Goal: Feedback & Contribution: Leave review/rating

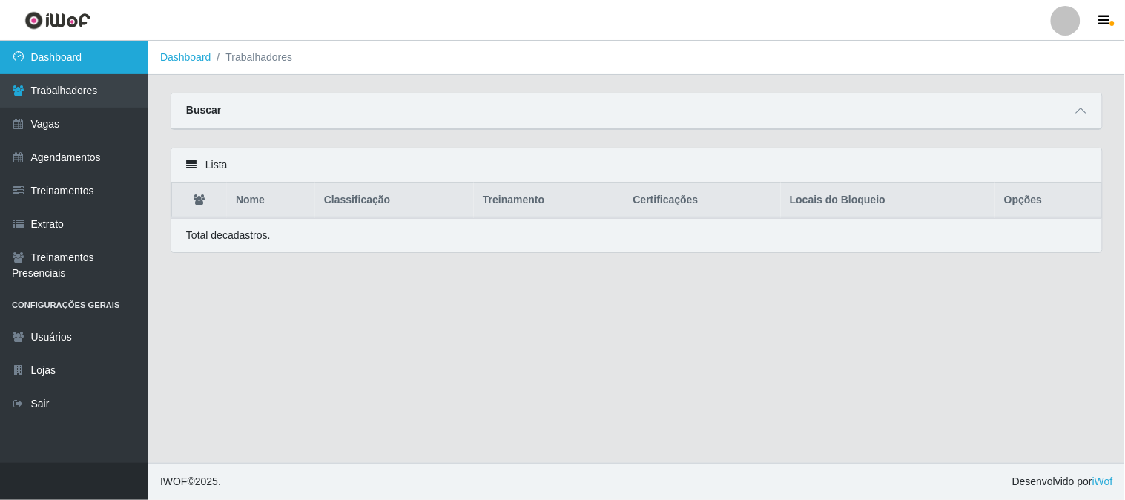
click at [69, 60] on link "Dashboard" at bounding box center [74, 57] width 148 height 33
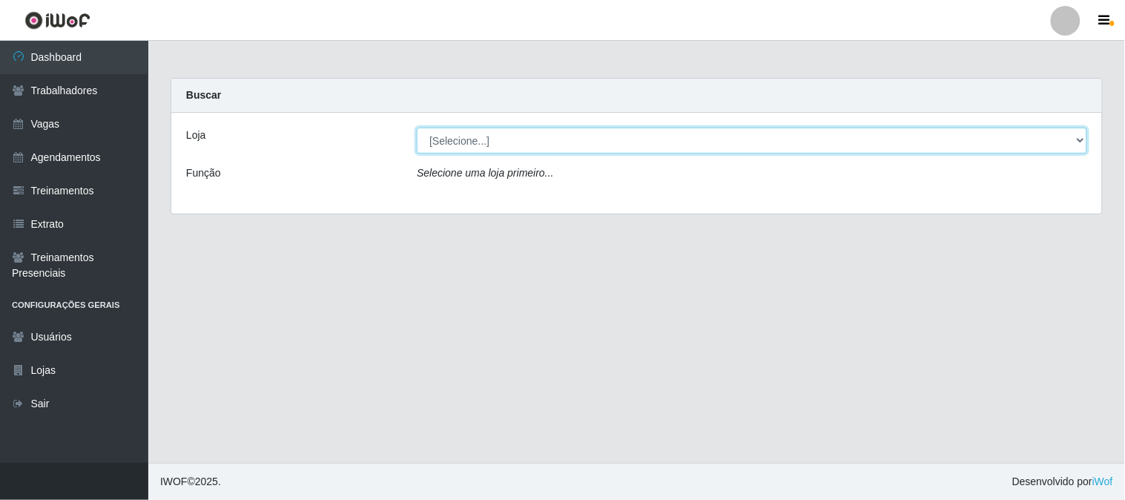
click at [521, 141] on select "[Selecione...] Sapore D'italia" at bounding box center [752, 141] width 671 height 26
select select "266"
click at [417, 128] on select "[Selecione...] Sapore D'italia" at bounding box center [752, 141] width 671 height 26
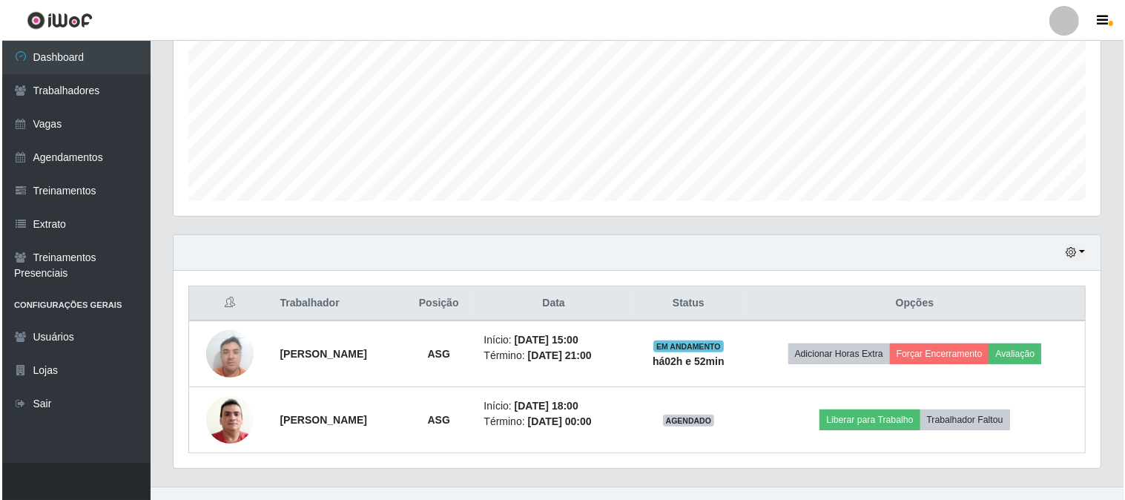
scroll to position [353, 0]
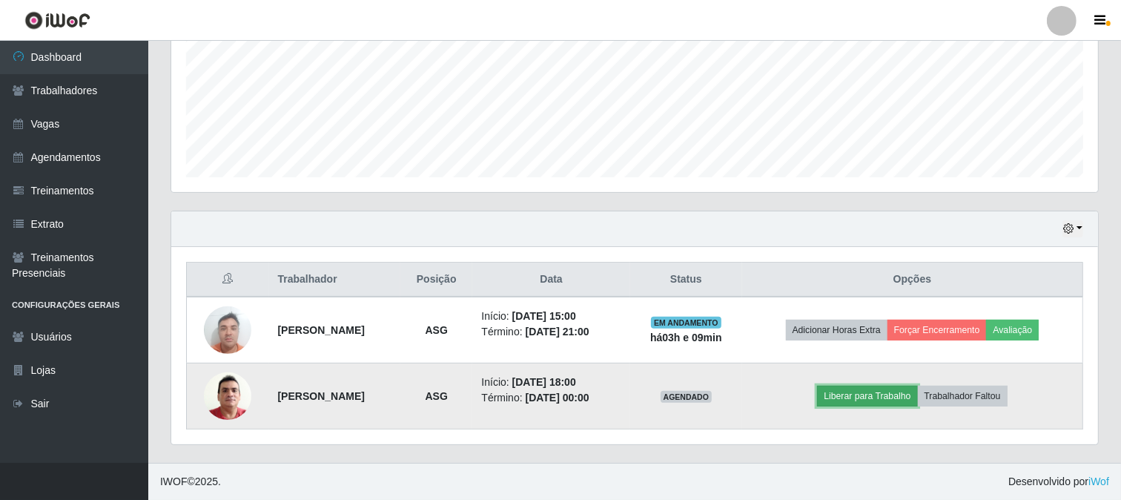
click at [872, 395] on button "Liberar para Trabalho" at bounding box center [867, 396] width 100 height 21
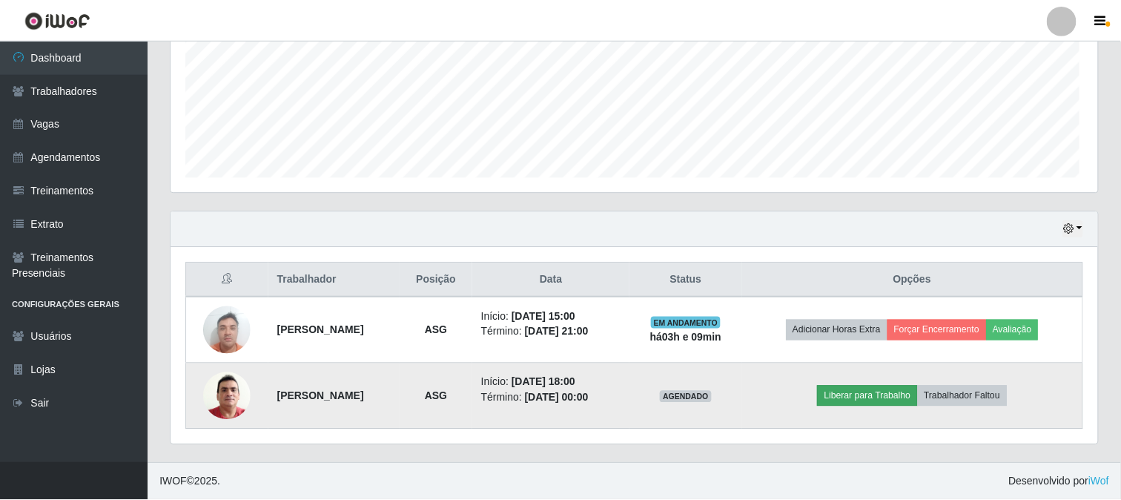
scroll to position [307, 918]
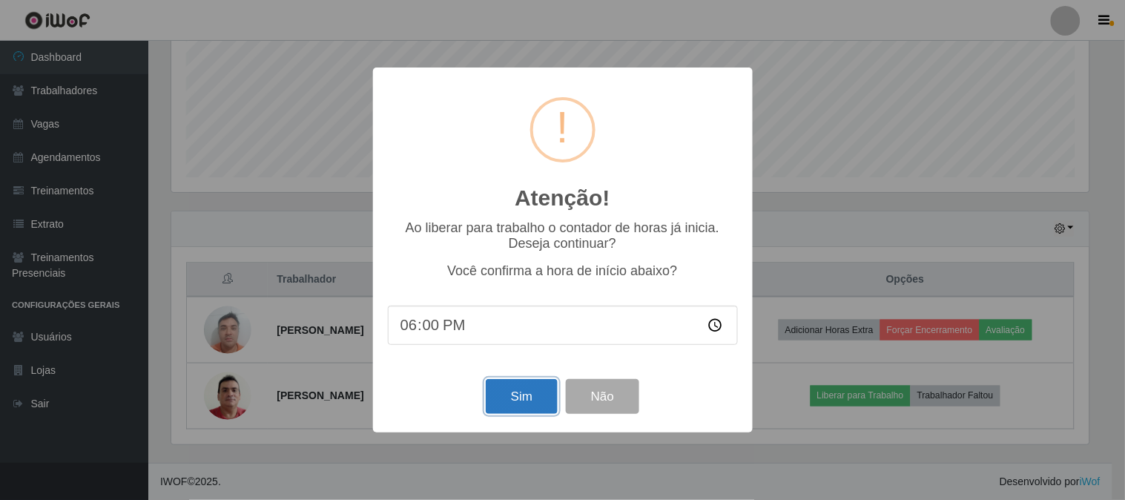
click at [525, 397] on button "Sim" at bounding box center [522, 396] width 72 height 35
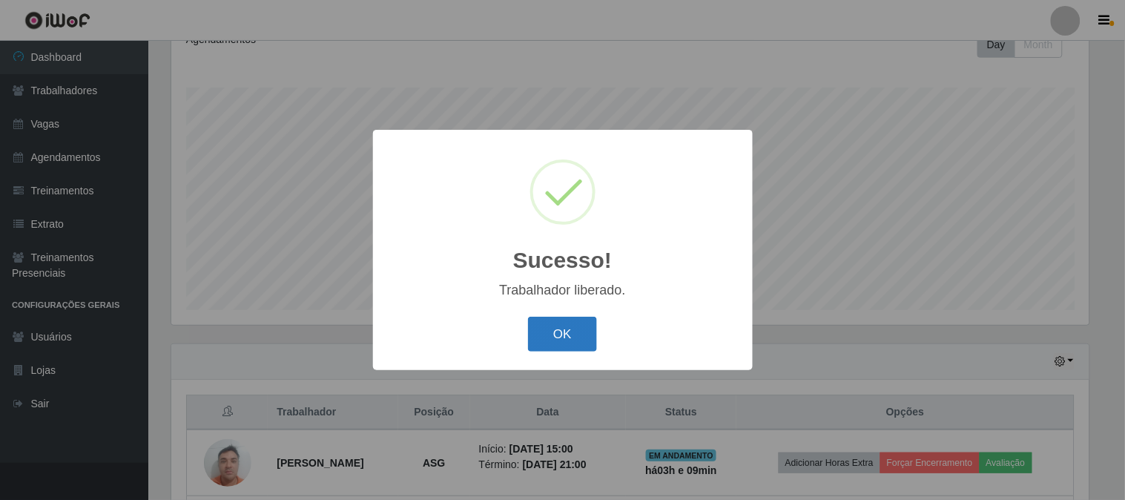
click at [536, 328] on button "OK" at bounding box center [562, 334] width 69 height 35
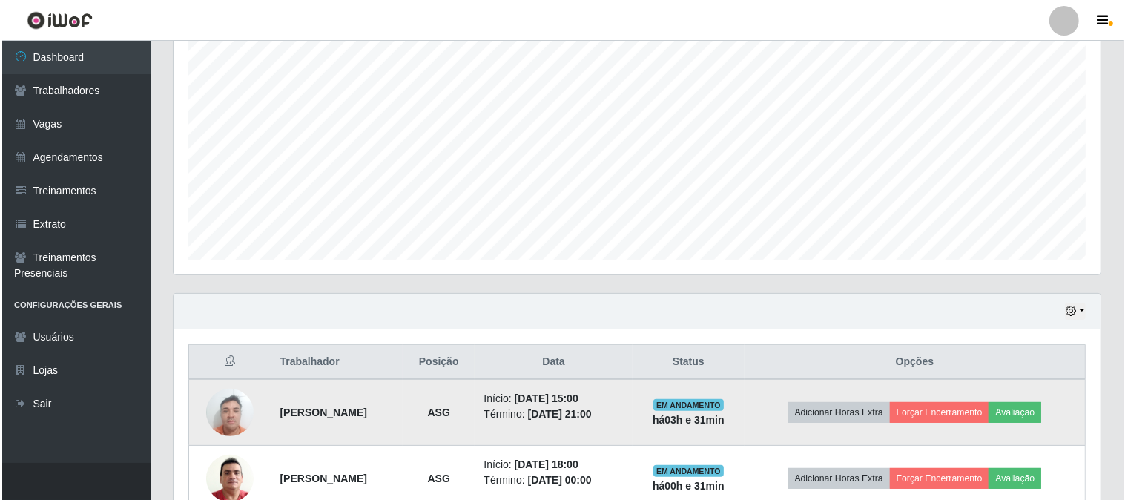
scroll to position [353, 0]
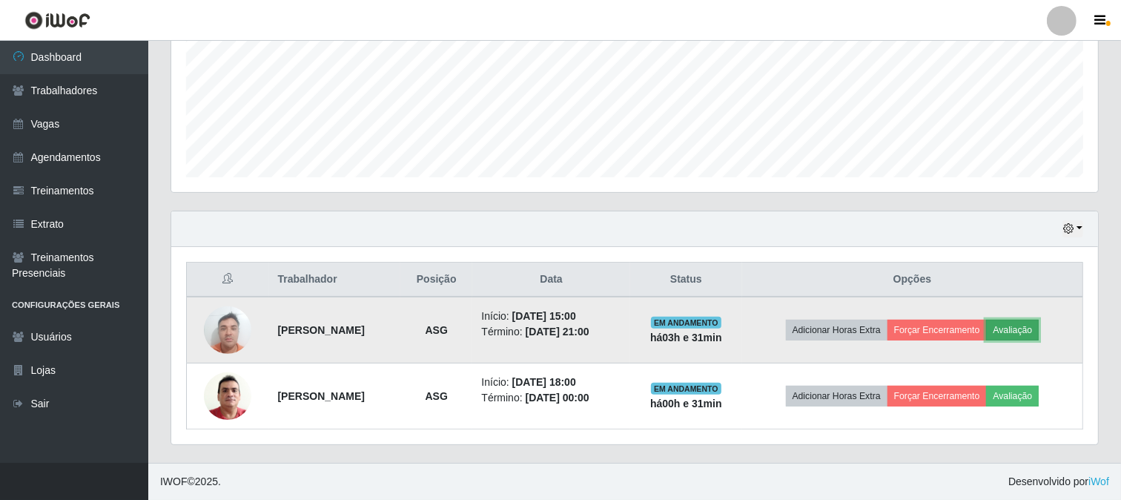
click at [1032, 327] on button "Avaliação" at bounding box center [1012, 330] width 53 height 21
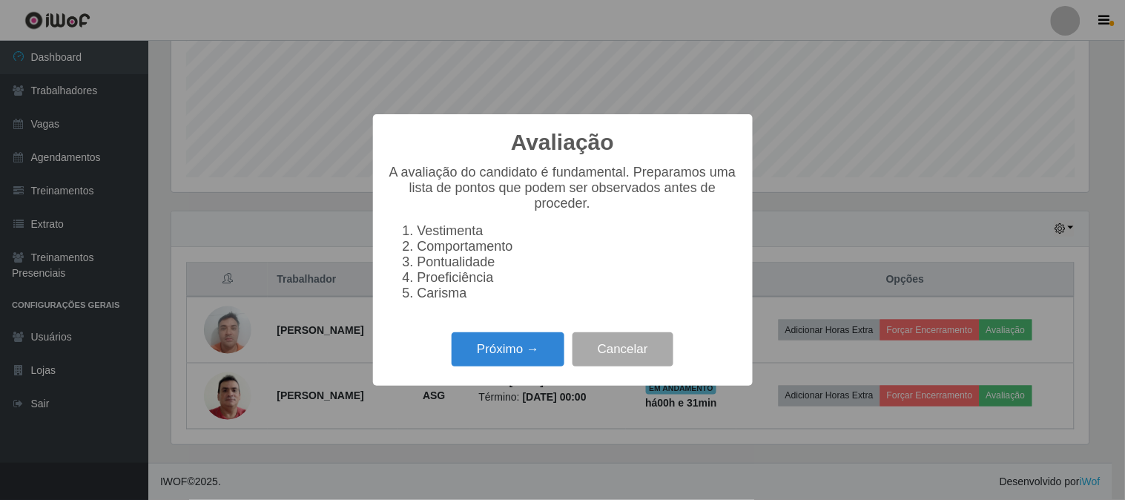
scroll to position [307, 918]
click at [494, 364] on button "Próximo →" at bounding box center [508, 349] width 113 height 35
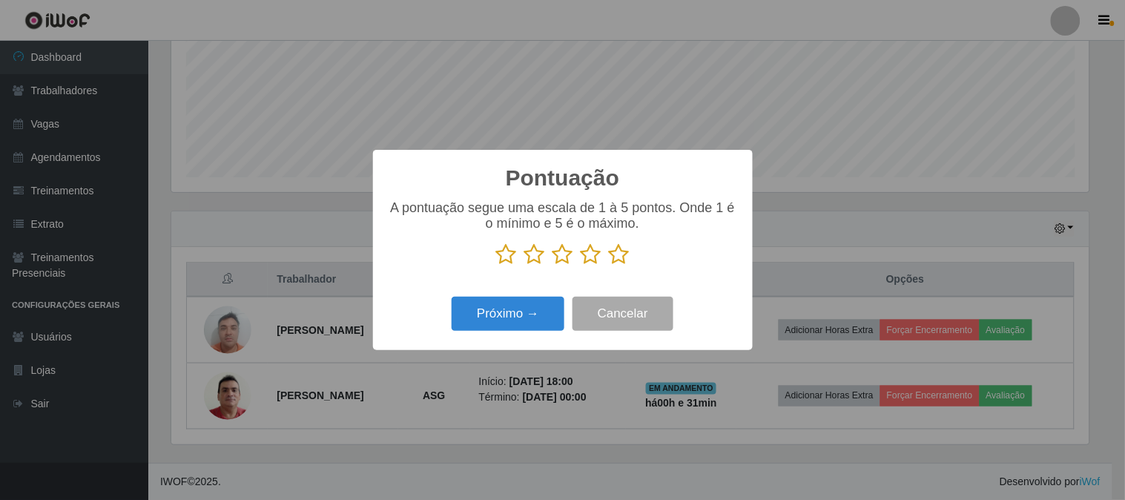
scroll to position [741407, 740796]
click at [612, 257] on icon at bounding box center [619, 254] width 21 height 22
click at [609, 266] on input "radio" at bounding box center [609, 266] width 0 height 0
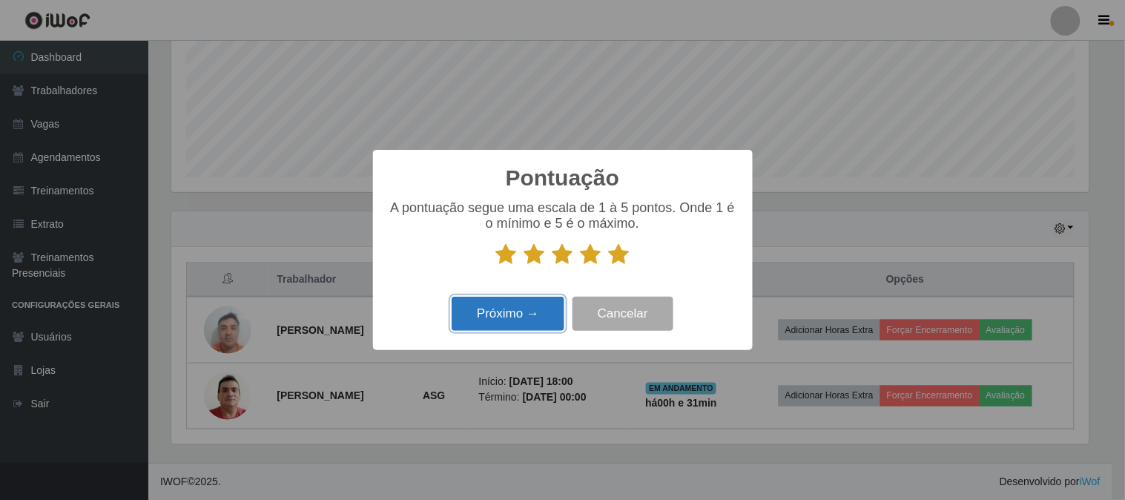
click at [534, 317] on button "Próximo →" at bounding box center [508, 314] width 113 height 35
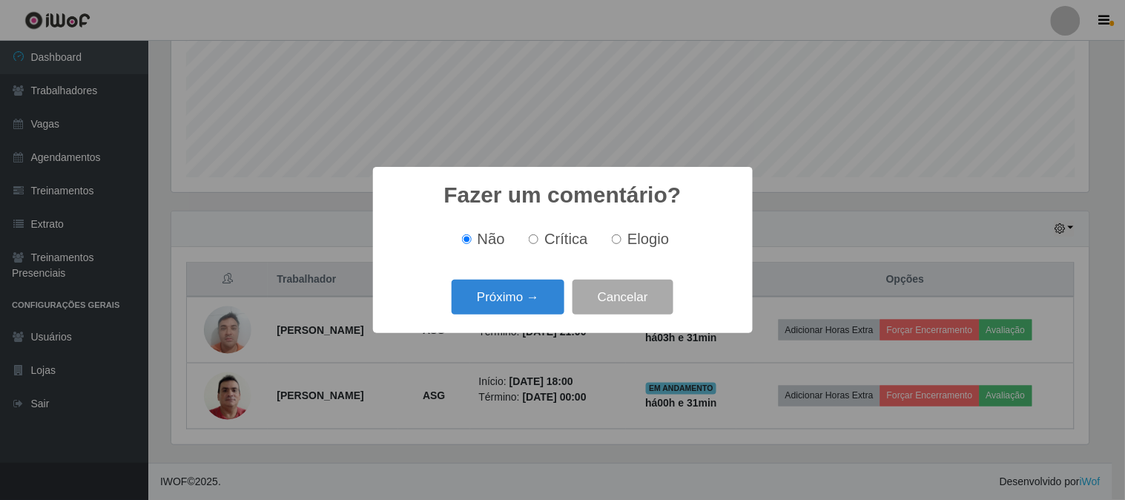
drag, startPoint x: 633, startPoint y: 243, endPoint x: 544, endPoint y: 275, distance: 94.5
click at [632, 243] on span "Elogio" at bounding box center [648, 239] width 42 height 16
click at [622, 243] on input "Elogio" at bounding box center [617, 239] width 10 height 10
radio input "true"
click at [521, 291] on button "Próximo →" at bounding box center [508, 297] width 113 height 35
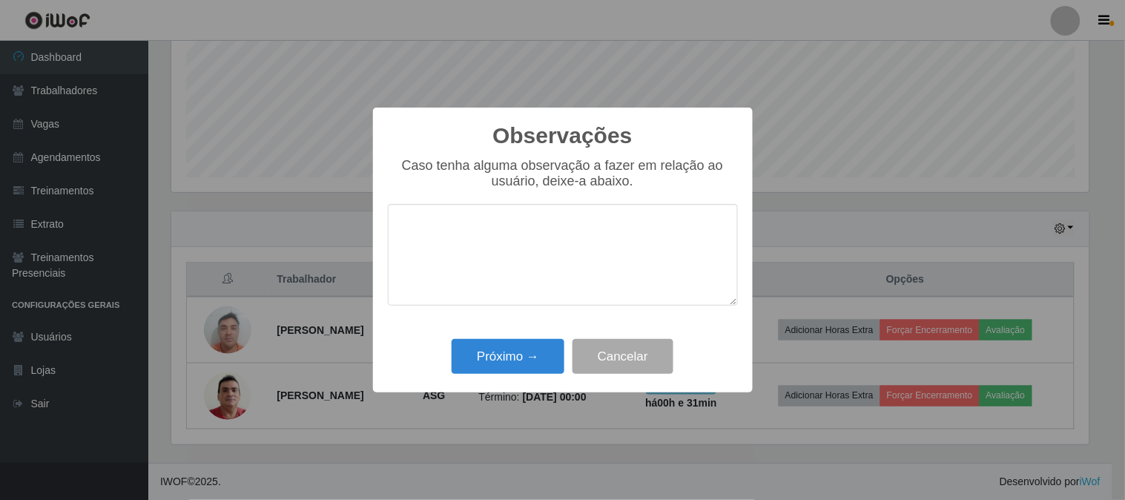
click at [495, 240] on textarea at bounding box center [563, 255] width 350 height 102
type textarea "p"
click at [544, 234] on textarea "Prestativo e atento ao serviços !!!" at bounding box center [563, 255] width 350 height 102
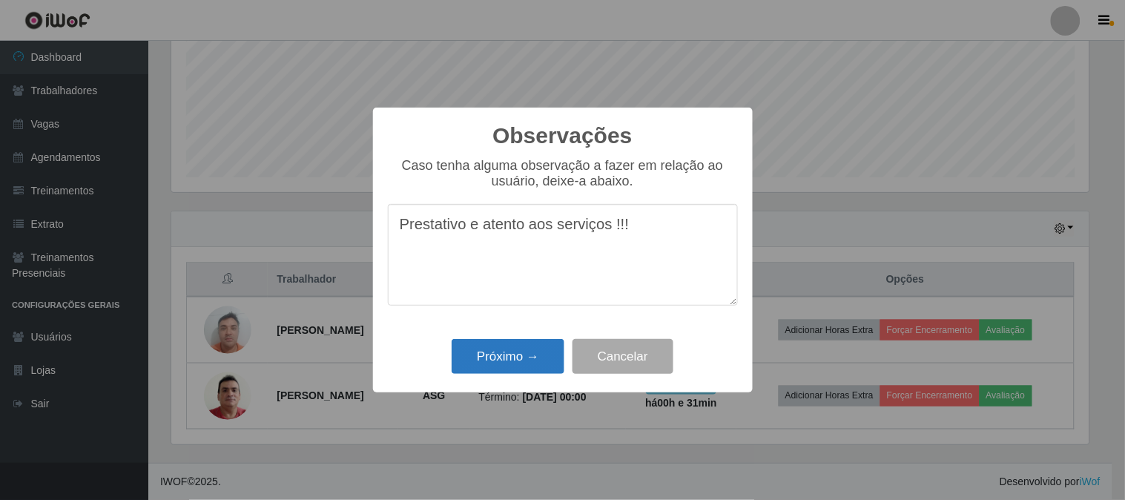
type textarea "Prestativo e atento aos serviços !!!"
click at [521, 366] on button "Próximo →" at bounding box center [508, 356] width 113 height 35
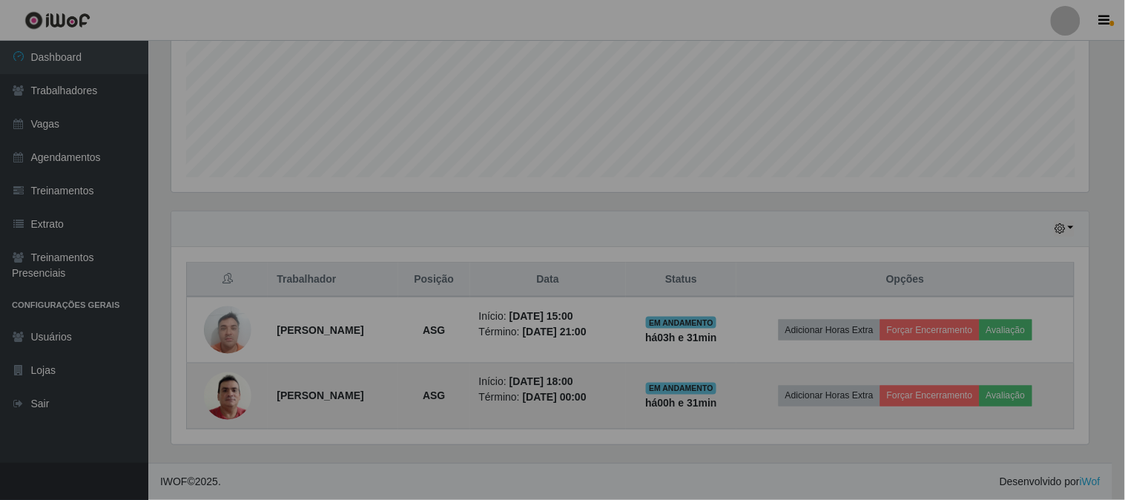
scroll to position [307, 927]
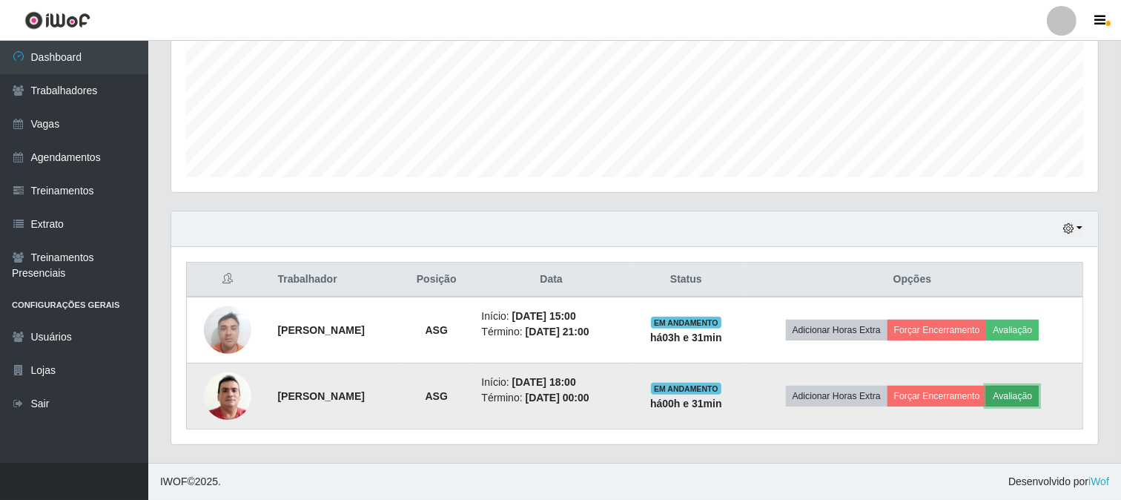
click at [1032, 395] on button "Avaliação" at bounding box center [1012, 396] width 53 height 21
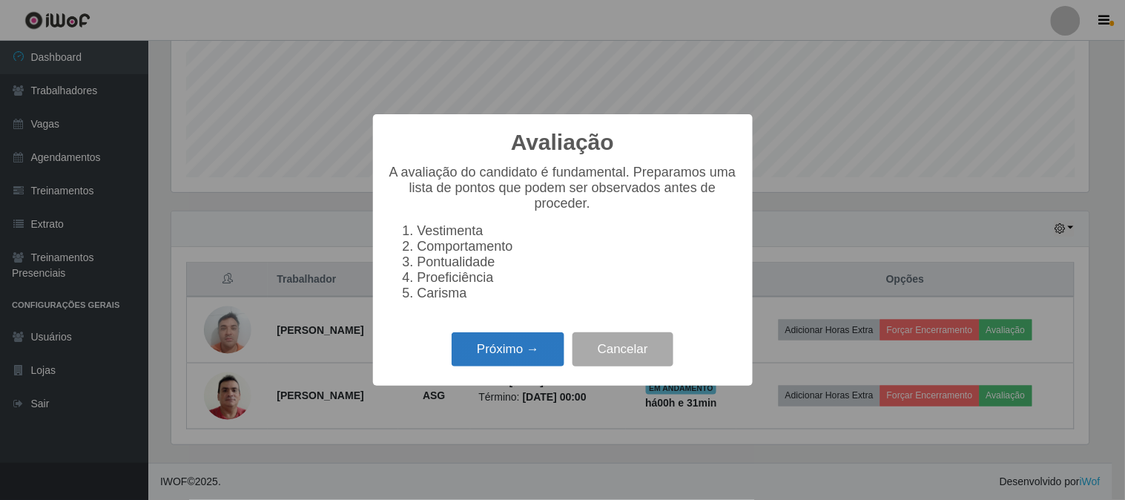
click at [524, 356] on button "Próximo →" at bounding box center [508, 349] width 113 height 35
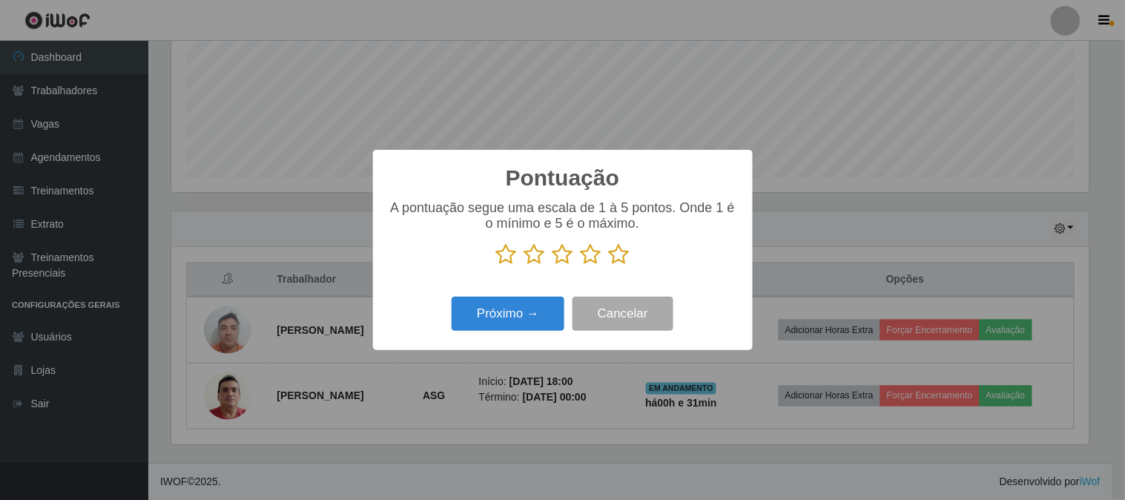
click at [592, 257] on icon at bounding box center [591, 254] width 21 height 22
click at [581, 266] on input "radio" at bounding box center [581, 266] width 0 height 0
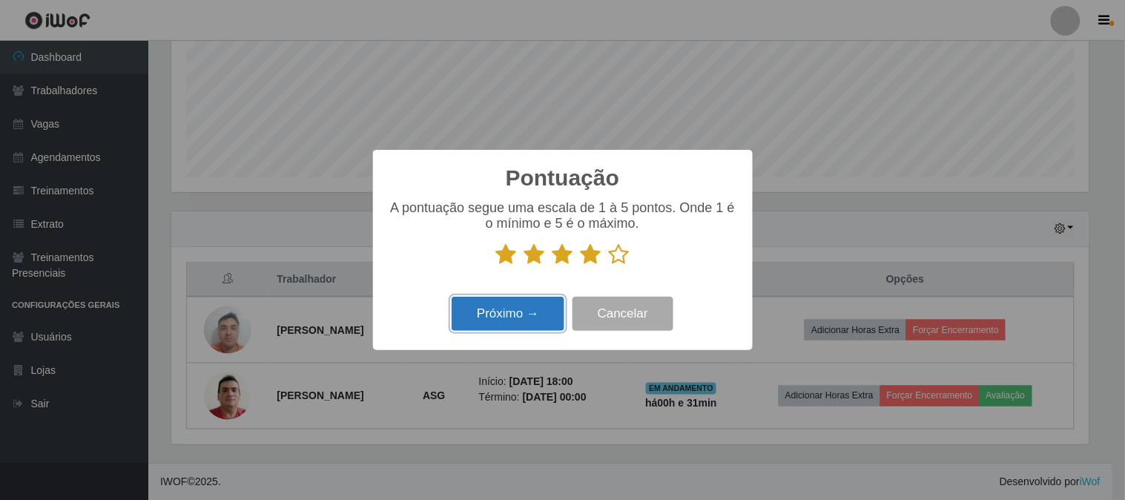
click at [524, 314] on button "Próximo →" at bounding box center [508, 314] width 113 height 35
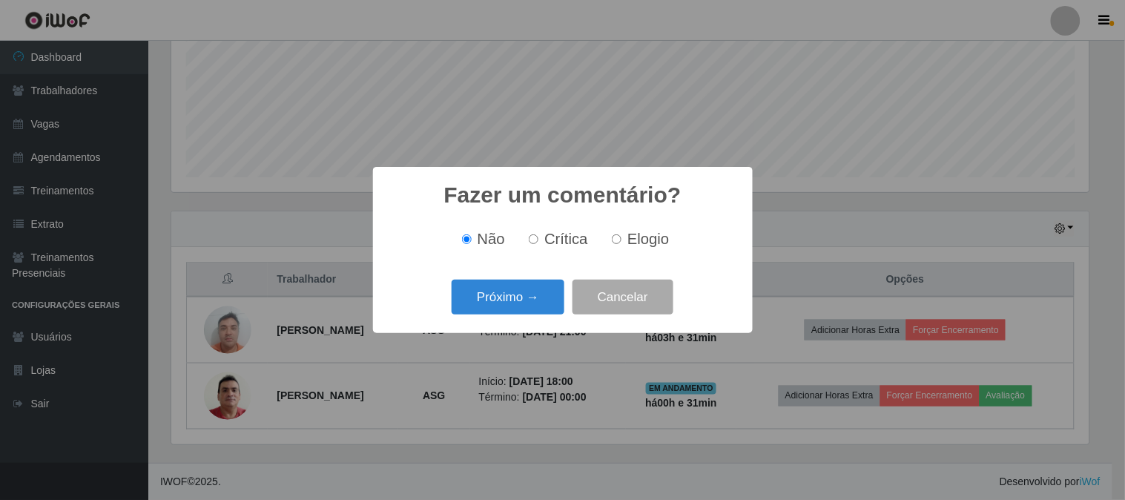
drag, startPoint x: 624, startPoint y: 240, endPoint x: 572, endPoint y: 266, distance: 57.7
click at [619, 240] on label "Elogio" at bounding box center [637, 239] width 63 height 17
drag, startPoint x: 626, startPoint y: 236, endPoint x: 611, endPoint y: 243, distance: 16.6
click at [624, 239] on label "Elogio" at bounding box center [637, 239] width 63 height 17
click at [622, 239] on input "Elogio" at bounding box center [617, 239] width 10 height 10
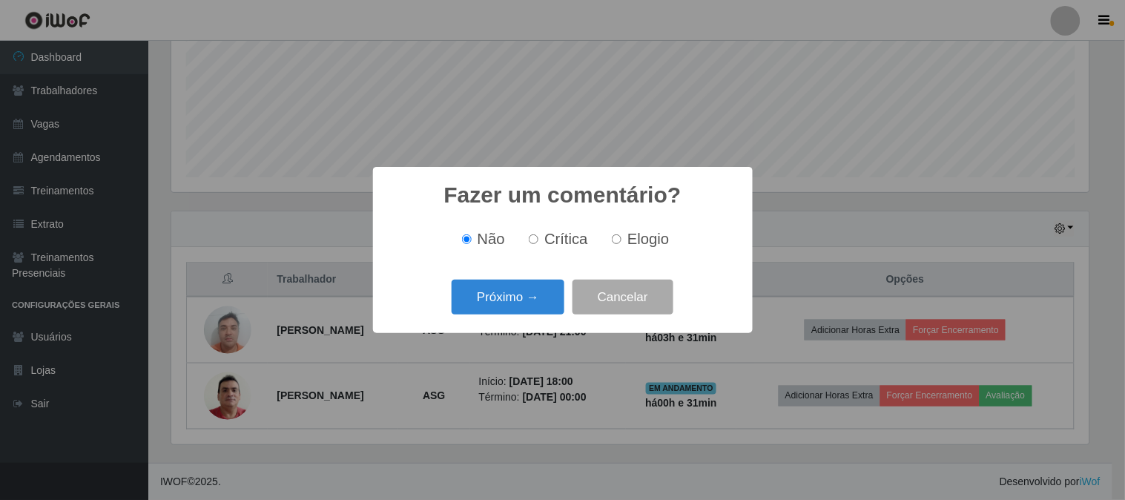
radio input "true"
click at [517, 300] on button "Próximo →" at bounding box center [508, 297] width 113 height 35
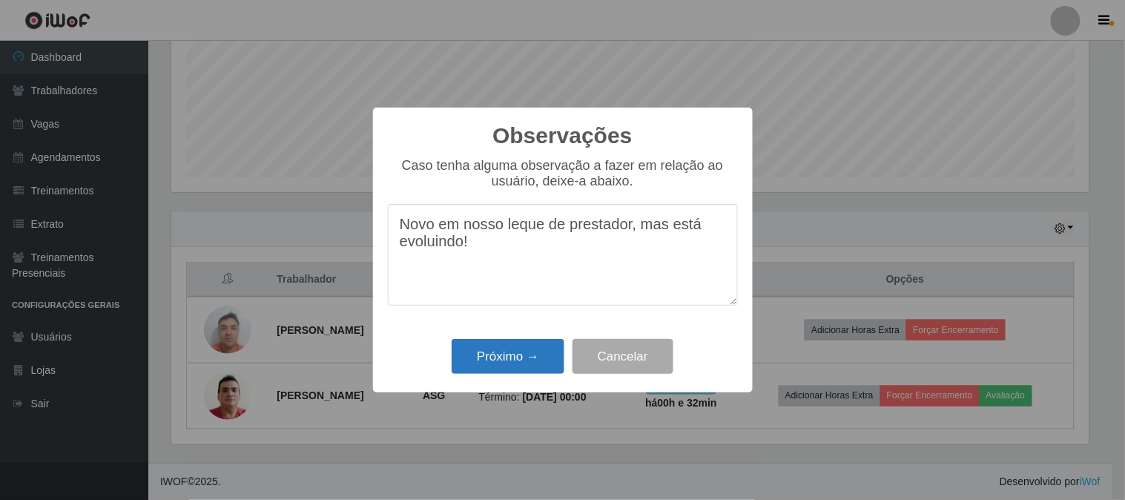
type textarea "Novo em nosso leque de prestador, mas está evoluindo!"
click at [524, 365] on button "Próximo →" at bounding box center [508, 356] width 113 height 35
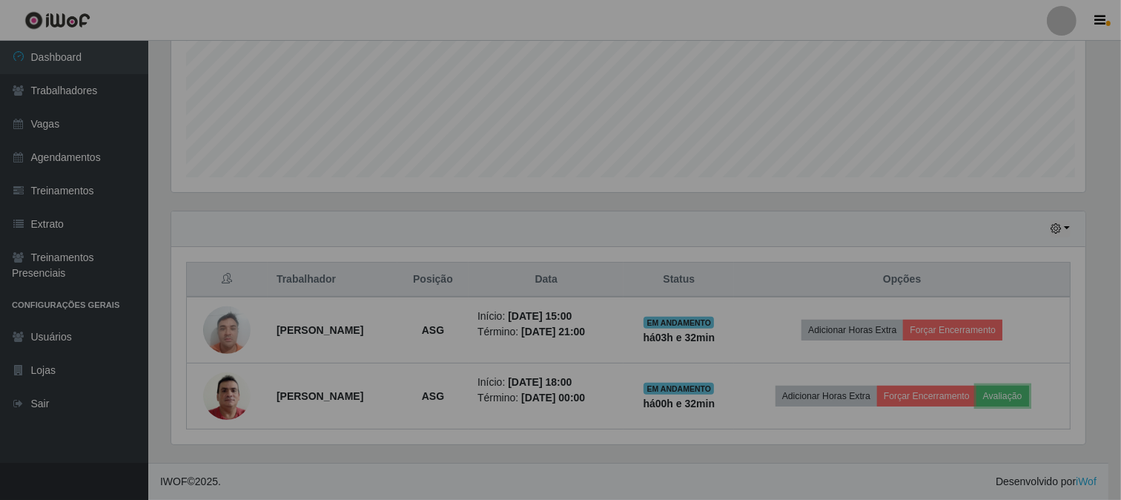
scroll to position [307, 927]
